Goal: Answer question/provide support

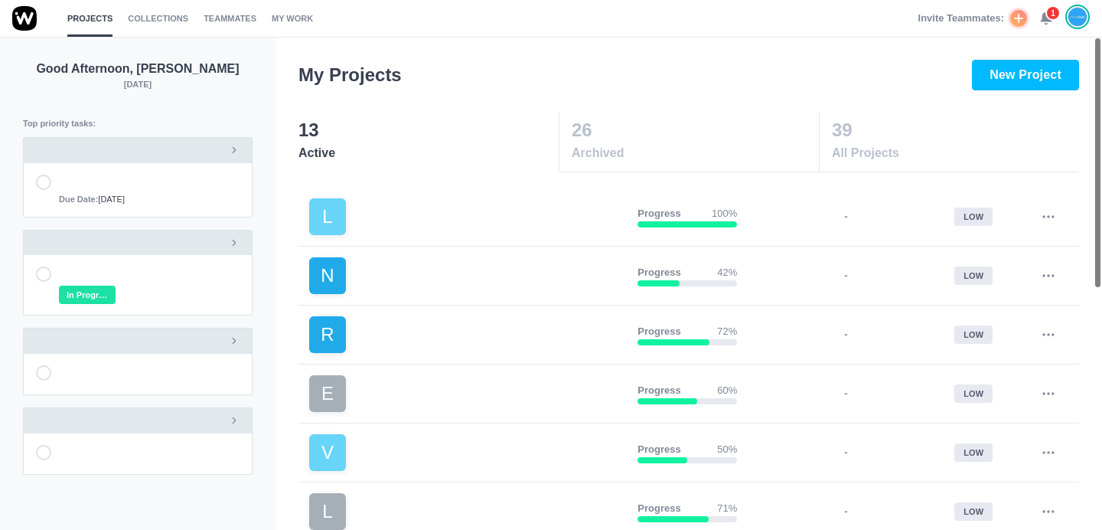
click at [1049, 20] on use at bounding box center [1046, 18] width 11 height 11
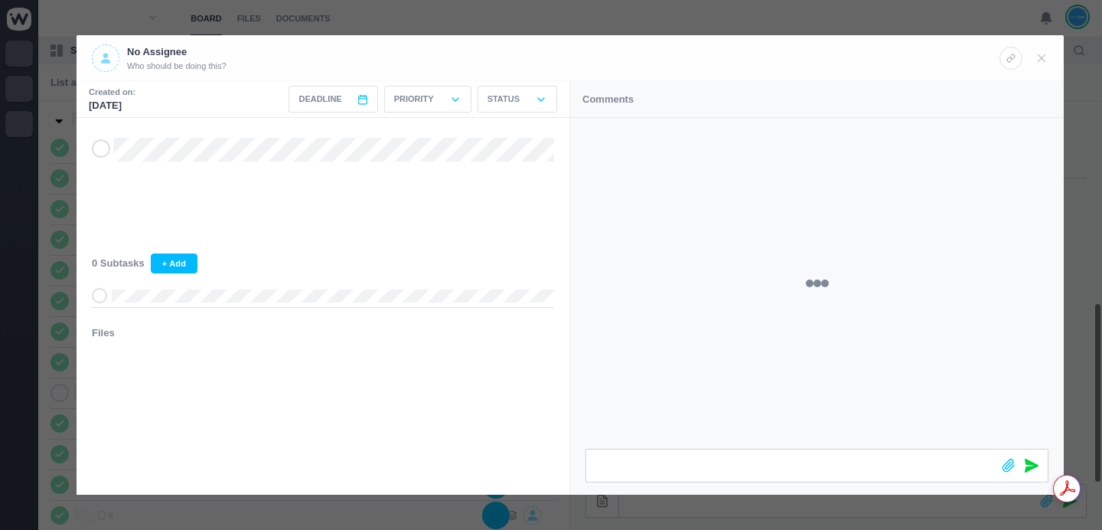
scroll to position [426, 0]
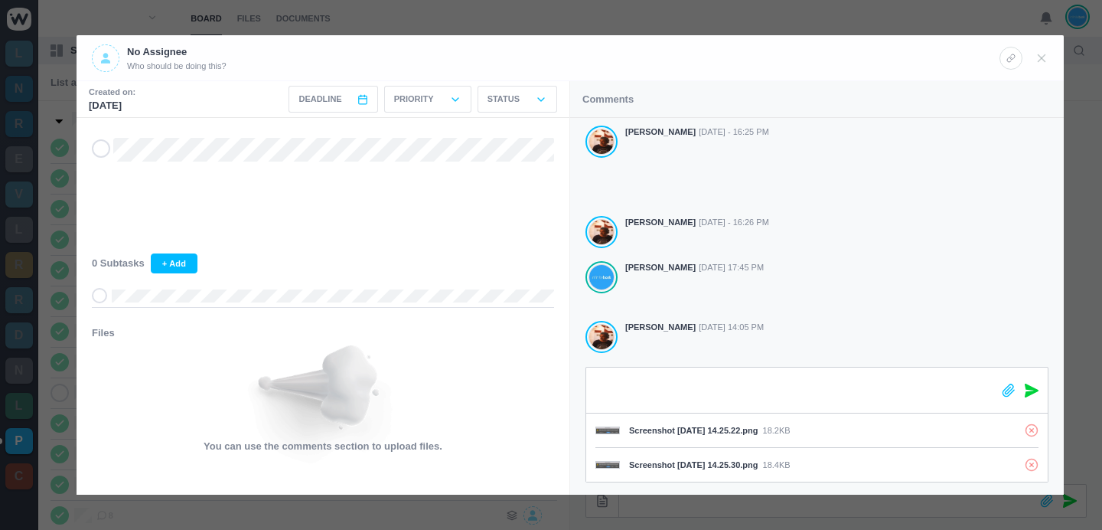
click at [582, 392] on div "Screenshot [DATE] 14.25.22.png 18.2KB Screenshot [DATE] 14.25.30.png 18.4KB" at bounding box center [817, 431] width 494 height 128
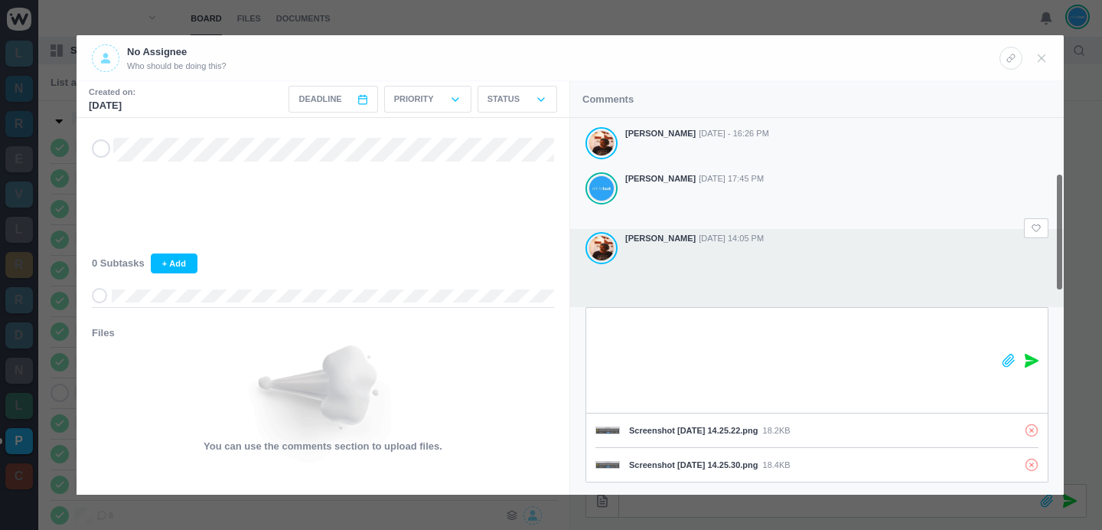
scroll to position [113, 0]
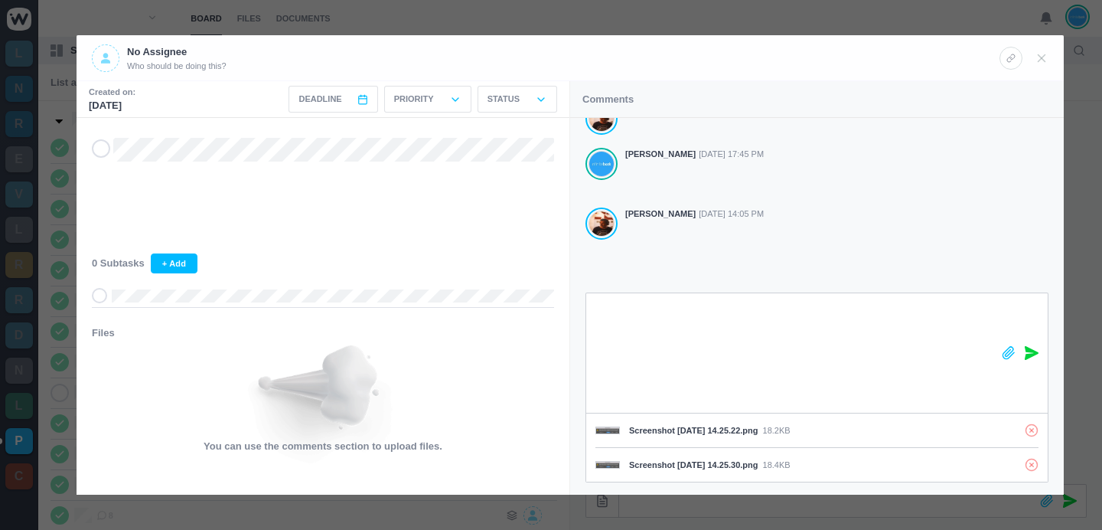
click at [1027, 352] on icon at bounding box center [1032, 353] width 14 height 14
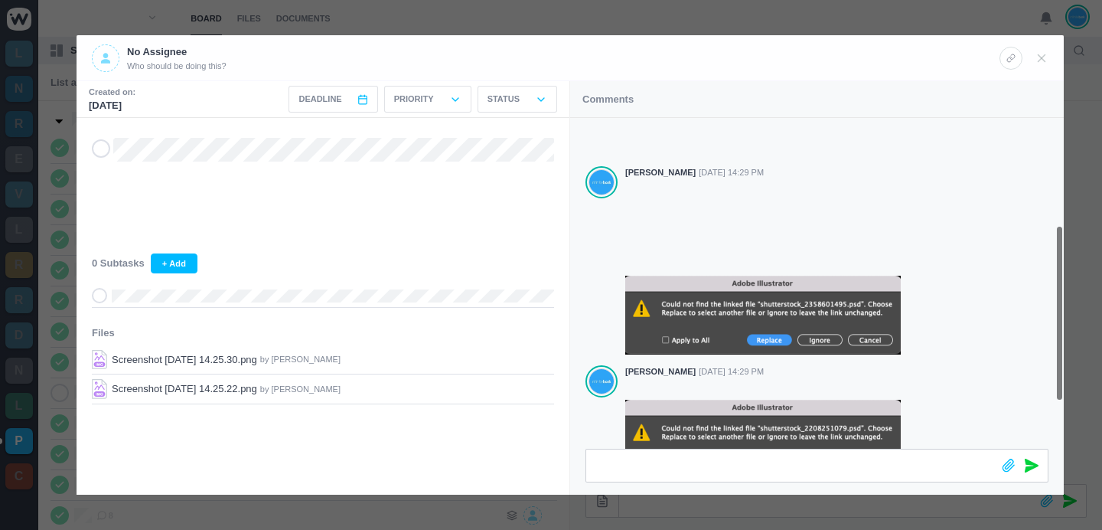
scroll to position [289, 0]
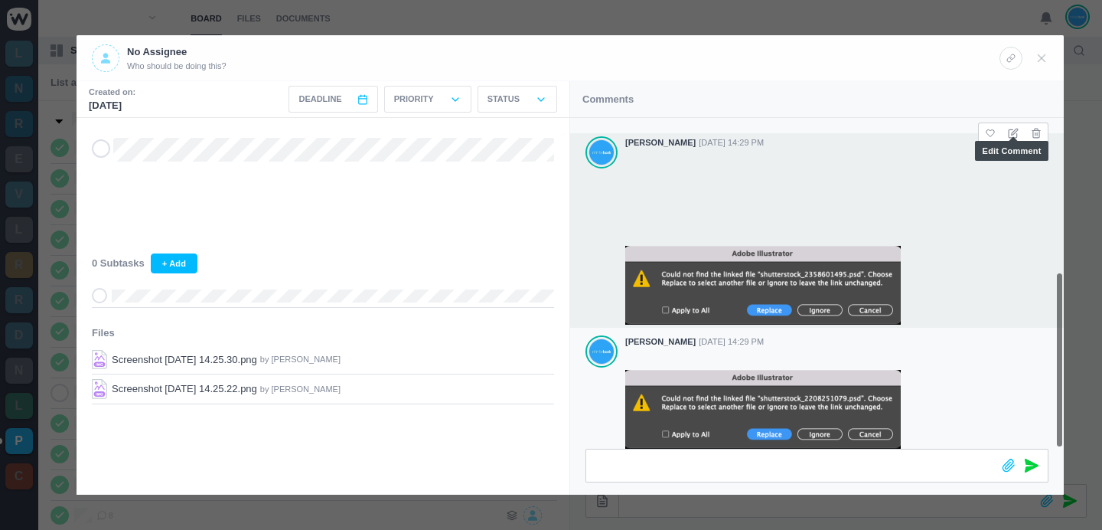
click at [1015, 128] on icon at bounding box center [1013, 133] width 11 height 11
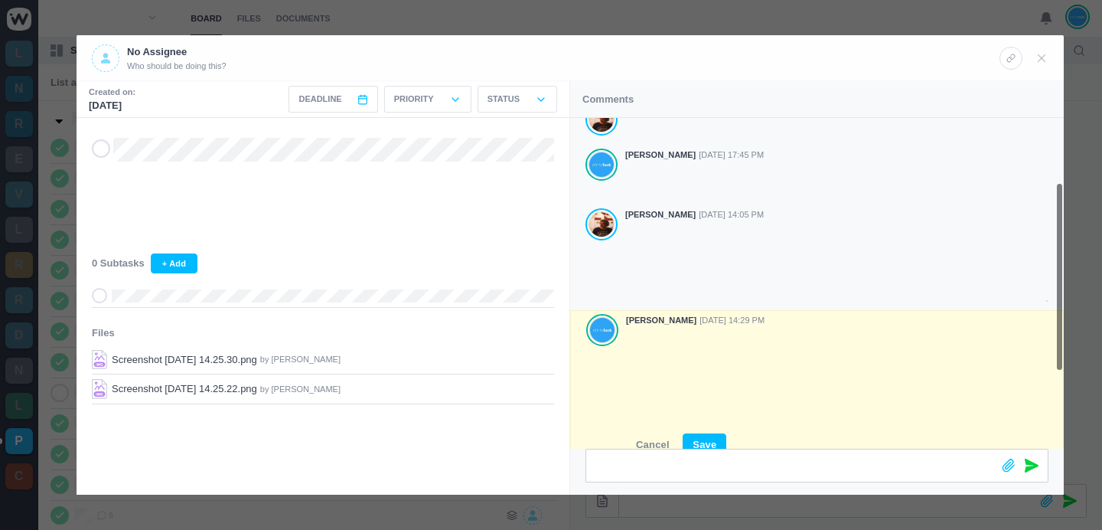
scroll to position [247, 0]
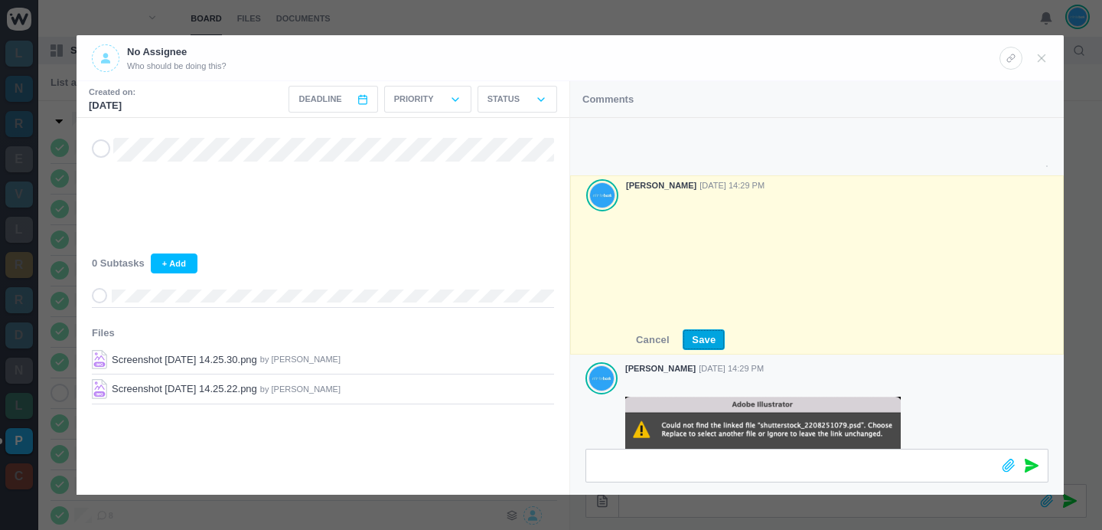
click at [706, 329] on button "Save" at bounding box center [704, 339] width 42 height 21
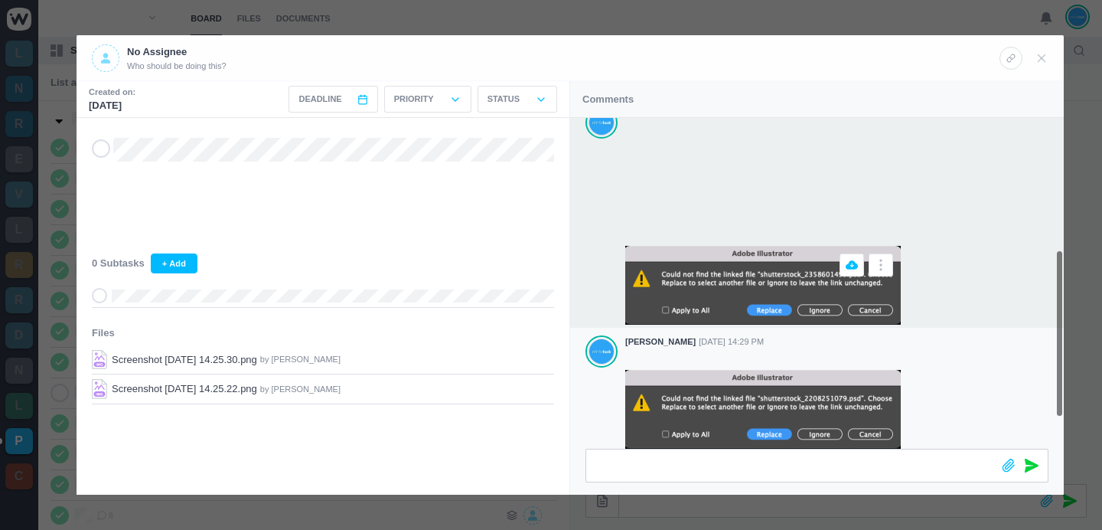
scroll to position [0, 0]
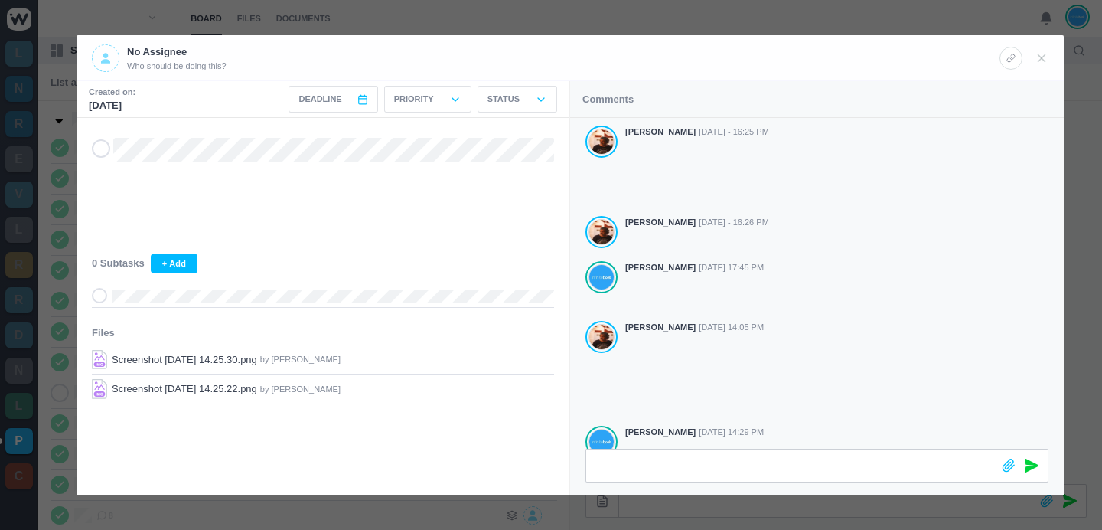
click at [664, 29] on div at bounding box center [551, 265] width 1102 height 530
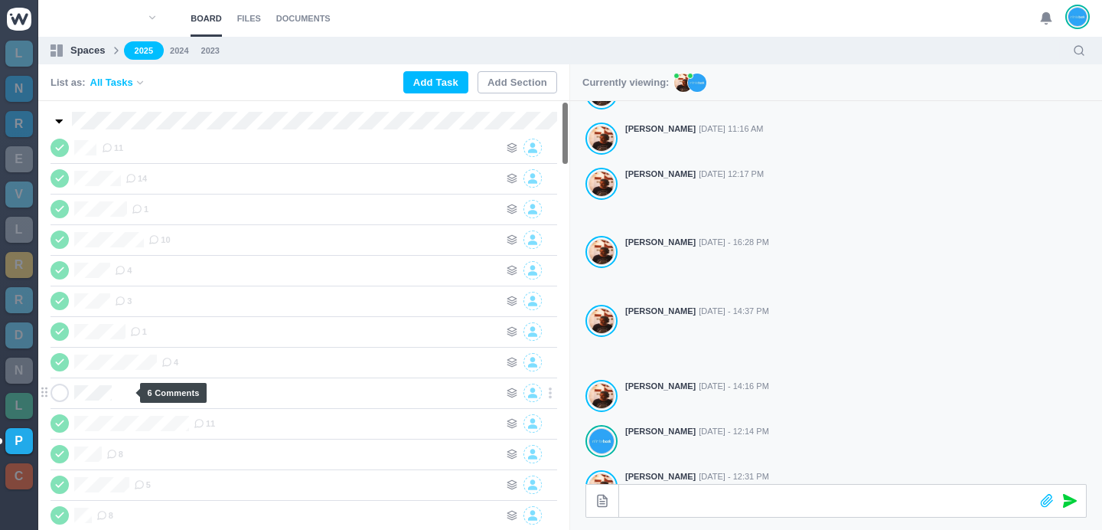
click at [162, 390] on span "6" at bounding box center [170, 393] width 17 height 12
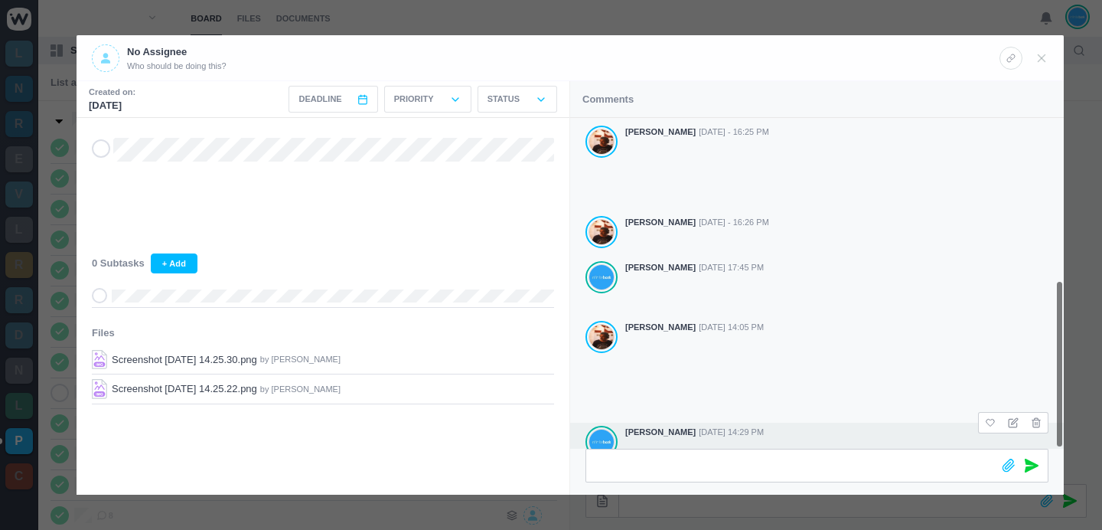
scroll to position [319, 0]
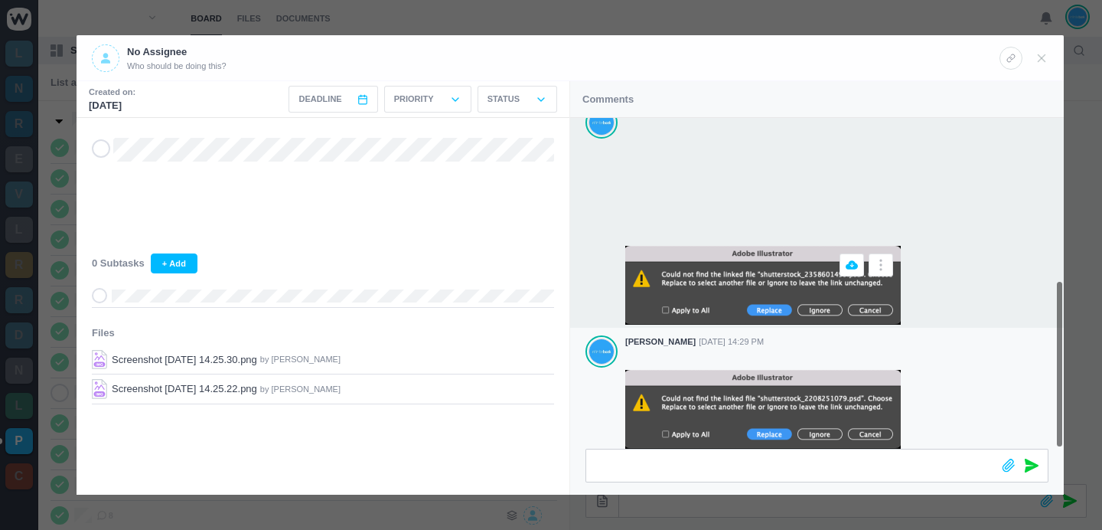
click at [819, 287] on img at bounding box center [763, 285] width 276 height 79
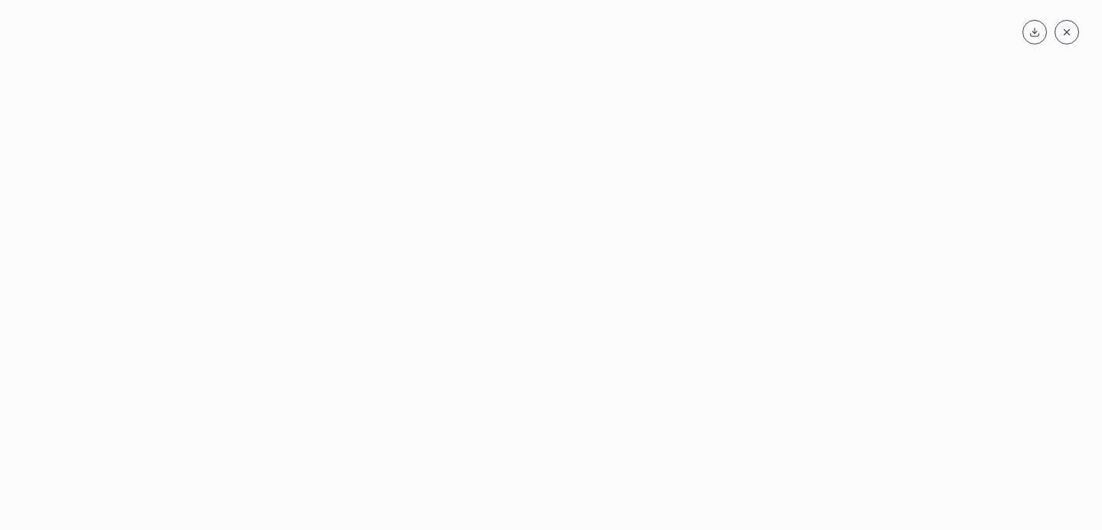
click at [1065, 36] on icon at bounding box center [1067, 32] width 11 height 11
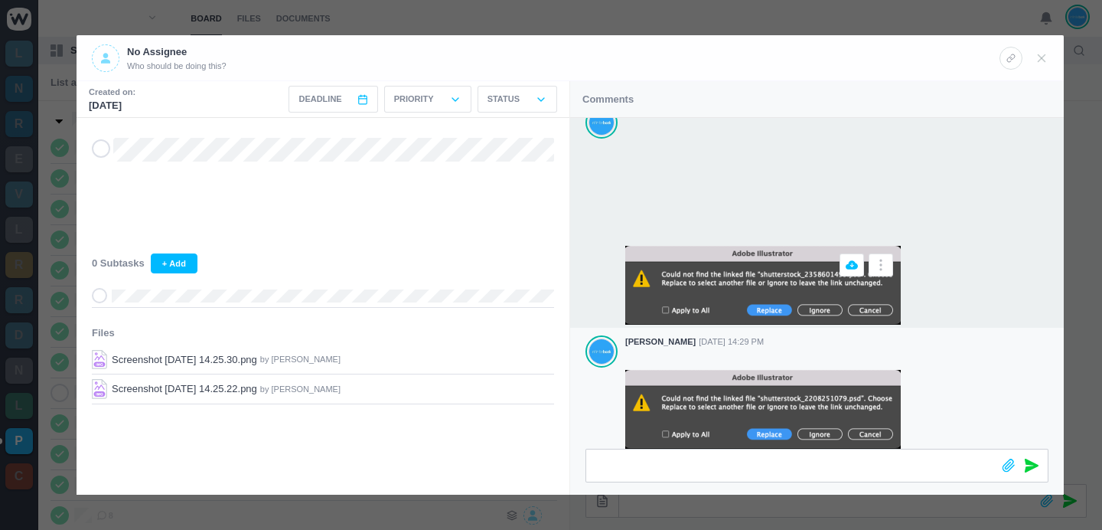
click at [769, 286] on img at bounding box center [763, 285] width 276 height 79
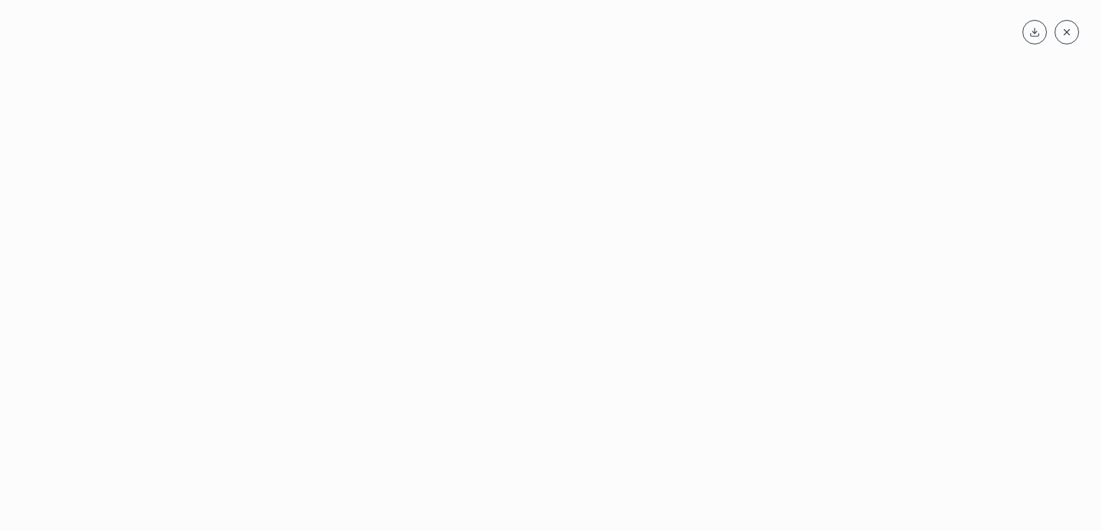
click at [1064, 37] on icon at bounding box center [1067, 32] width 11 height 11
